Goal: Information Seeking & Learning: Compare options

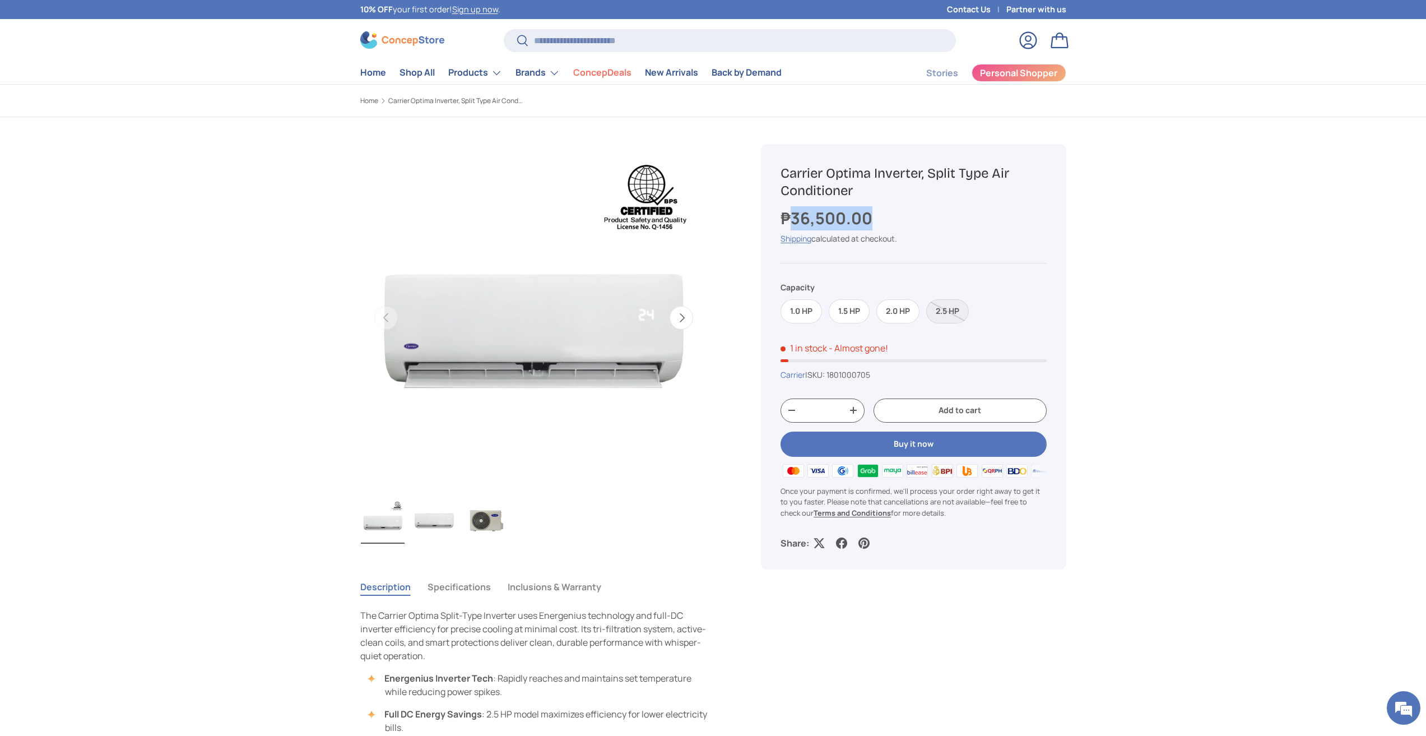
drag, startPoint x: 867, startPoint y: 216, endPoint x: 792, endPoint y: 216, distance: 74.5
click at [792, 216] on div "₱36,500.00" at bounding box center [913, 218] width 266 height 24
click at [131, 352] on main "Home Carrier Optima Inverter, Split Type Air Conditioner Previous Next Loading.…" at bounding box center [713, 648] width 1426 height 1105
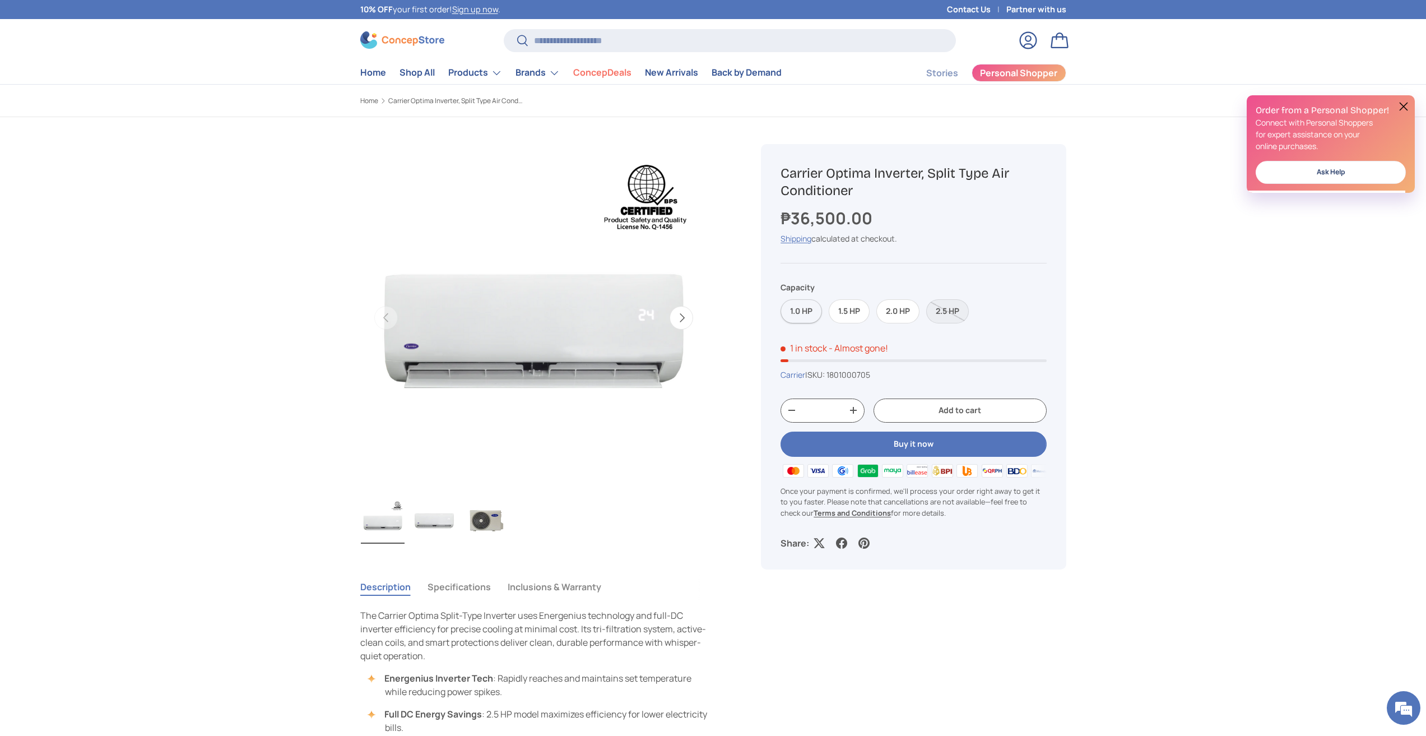
click at [807, 313] on label "1.0 HP" at bounding box center [800, 311] width 41 height 24
click at [845, 308] on label "1.5 HP" at bounding box center [849, 311] width 41 height 24
click at [808, 306] on label "1.0 HP" at bounding box center [800, 311] width 41 height 24
click at [843, 306] on label "1.5 HP" at bounding box center [849, 311] width 41 height 24
click at [808, 312] on label "1.0 HP" at bounding box center [800, 311] width 41 height 24
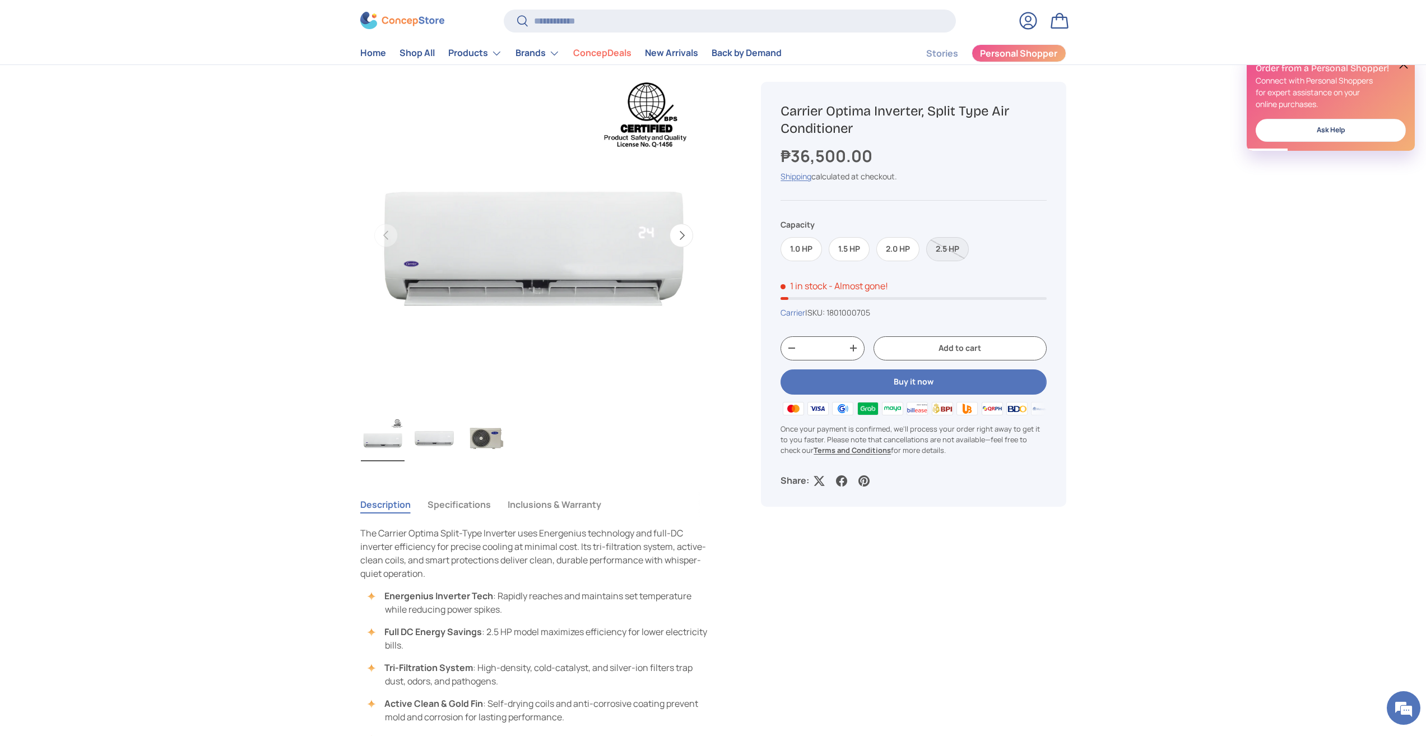
scroll to position [56, 0]
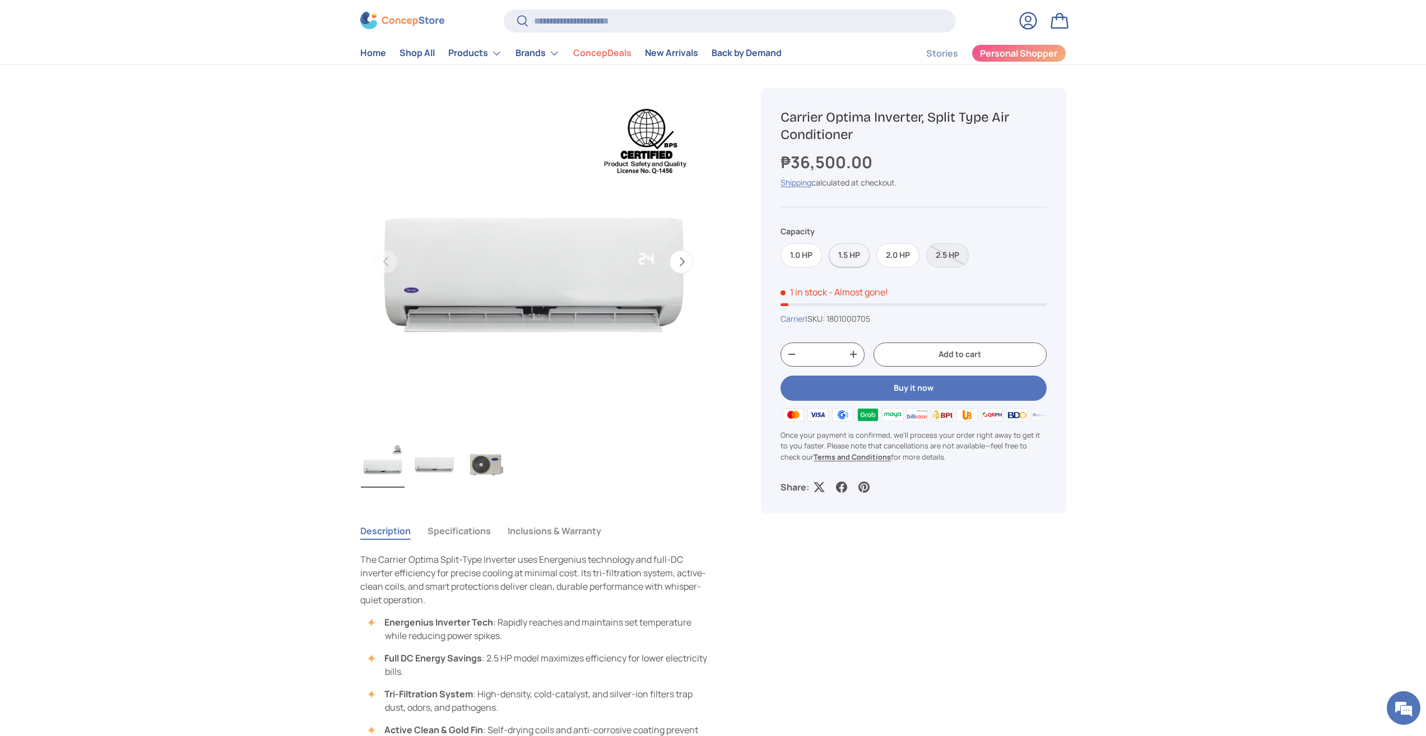
click at [854, 258] on label "1.5 HP" at bounding box center [849, 255] width 41 height 24
click at [889, 249] on label "2.0 HP" at bounding box center [897, 255] width 43 height 24
click at [800, 254] on label "1.0 HP" at bounding box center [800, 255] width 41 height 24
click at [842, 254] on label "1.5 HP" at bounding box center [849, 255] width 41 height 24
click at [802, 253] on label "1.0 HP" at bounding box center [800, 255] width 41 height 24
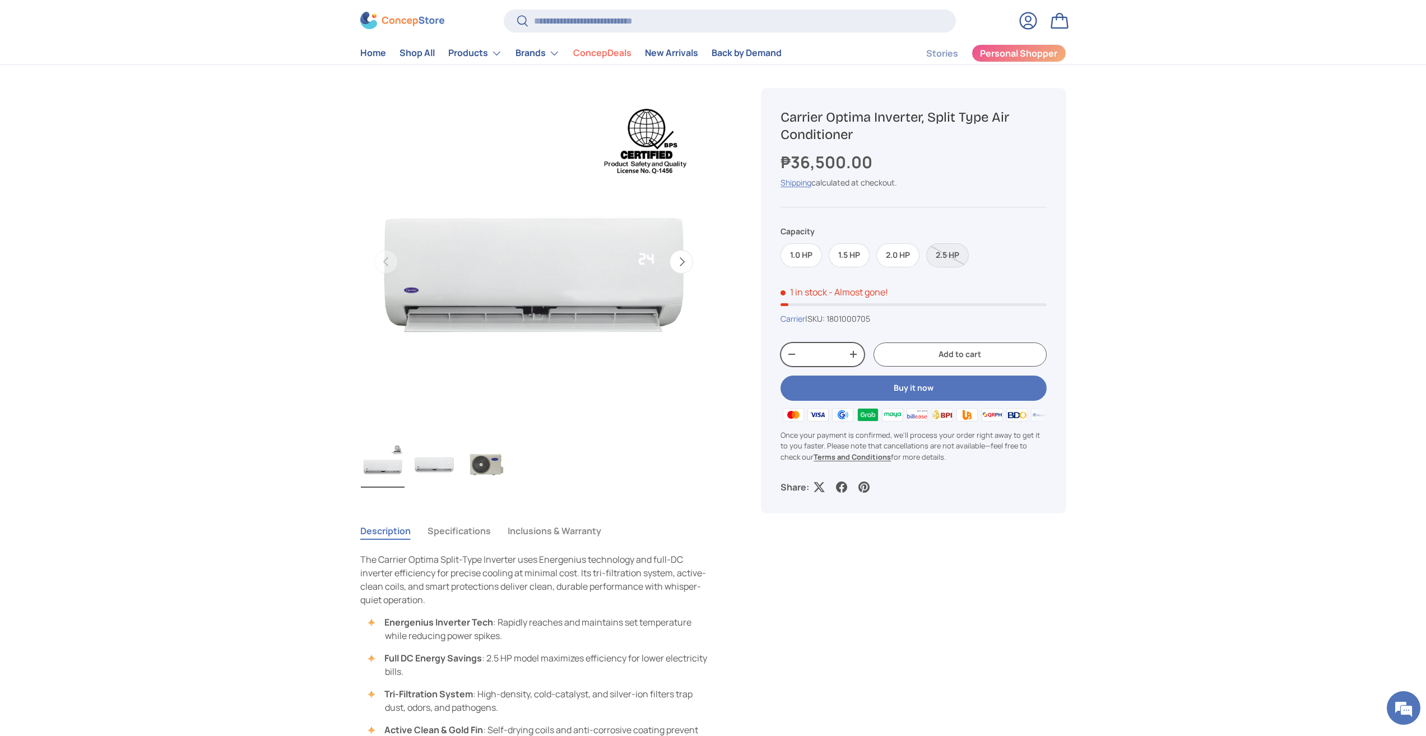
click at [854, 353] on button "+" at bounding box center [853, 354] width 21 height 17
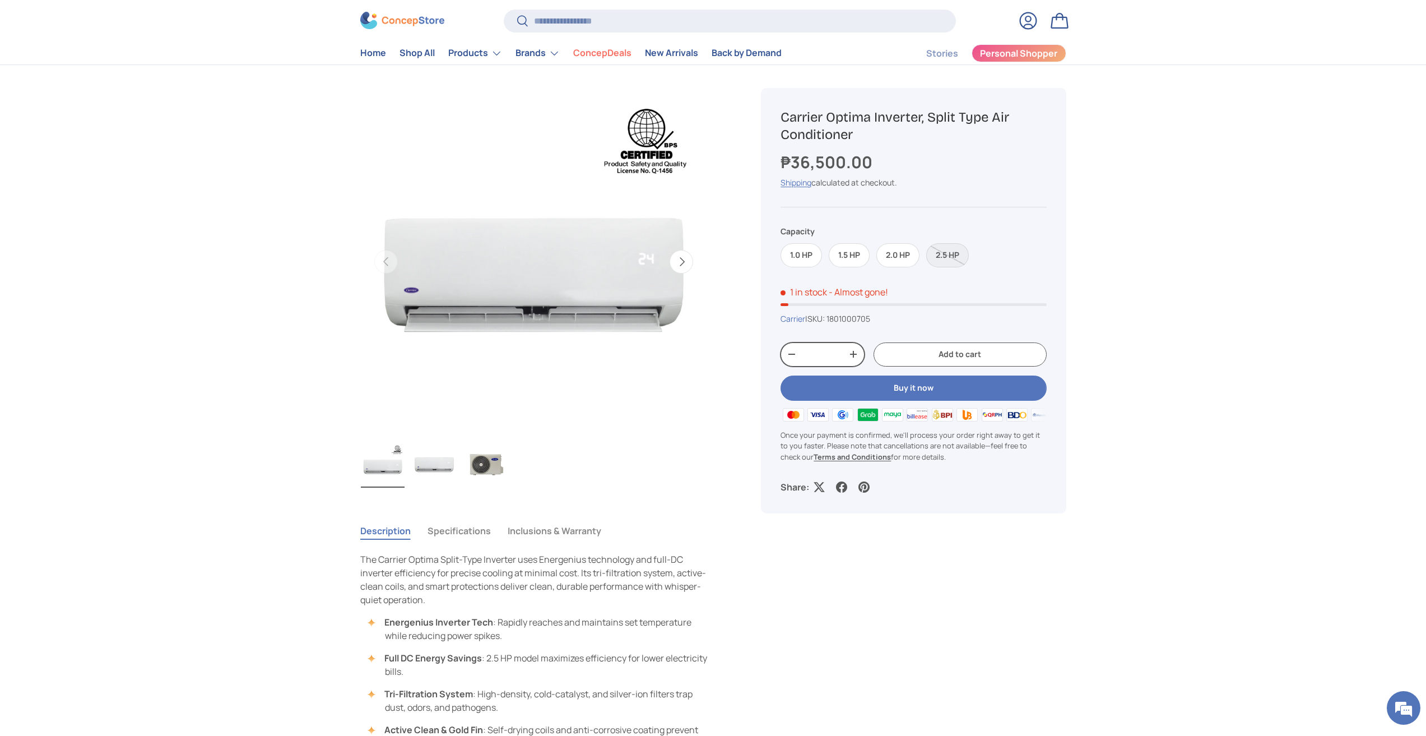
click at [854, 353] on button "+" at bounding box center [853, 354] width 21 height 17
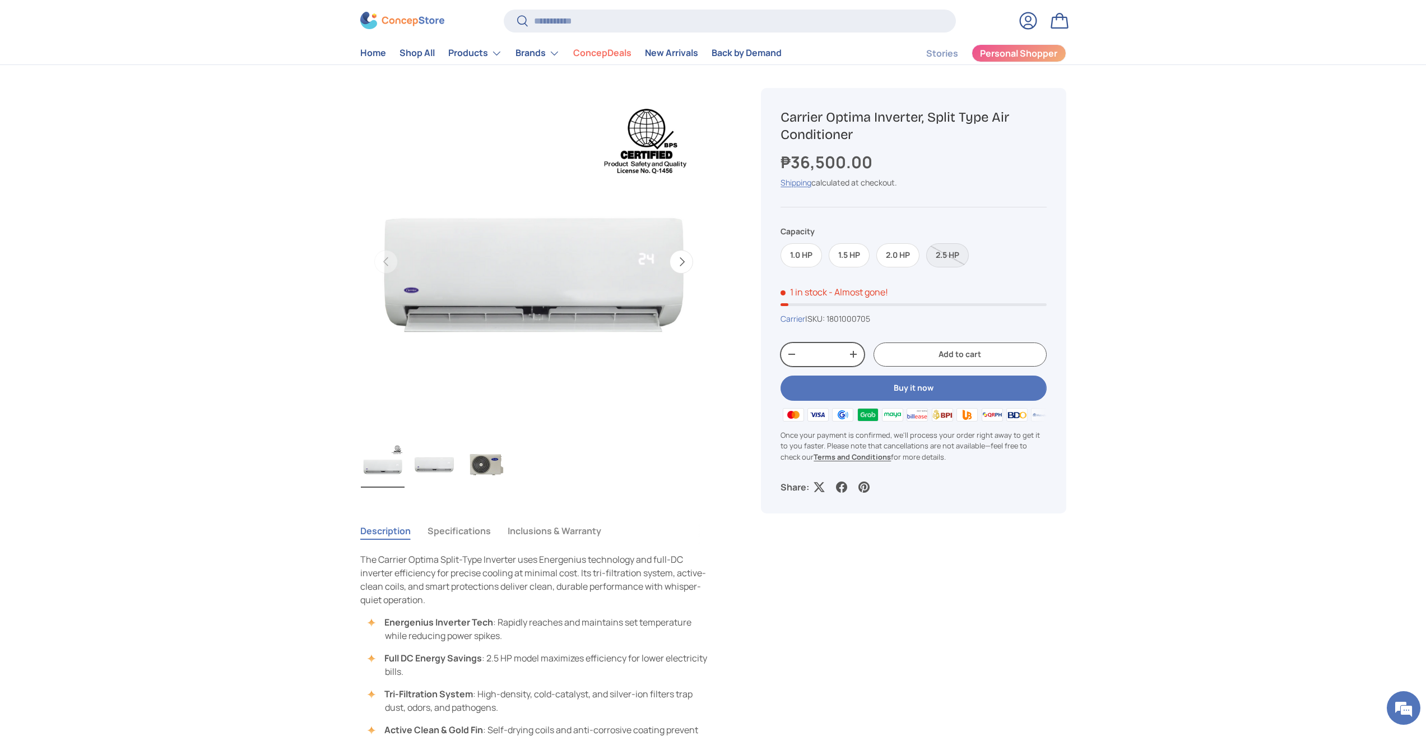
click at [854, 353] on button "+" at bounding box center [853, 354] width 21 height 17
click at [787, 357] on button "-" at bounding box center [791, 354] width 21 height 17
type input "**"
click at [1042, 248] on div "1.0 HP 1.5 HP 2.0 HP 2.5 HP" at bounding box center [913, 251] width 266 height 31
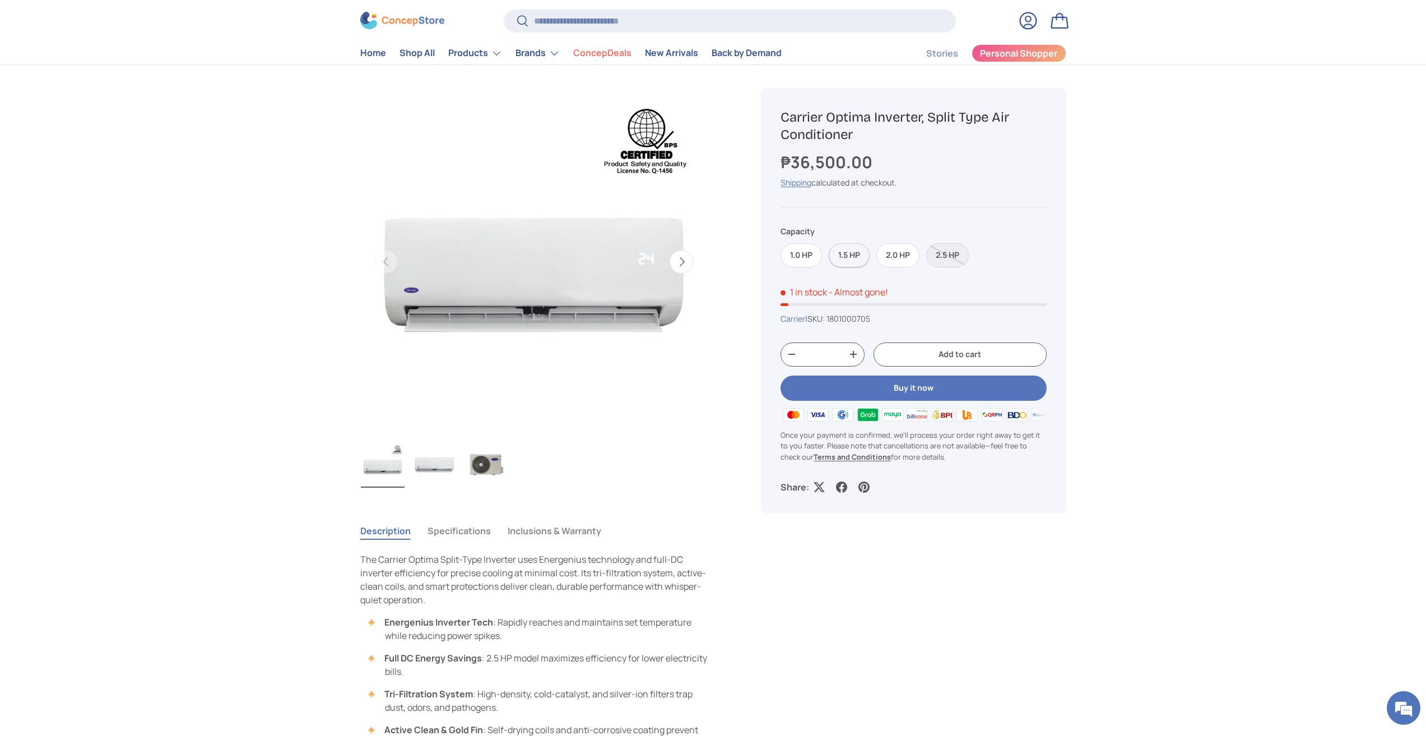
click at [858, 253] on label "1.5 HP" at bounding box center [849, 255] width 41 height 24
